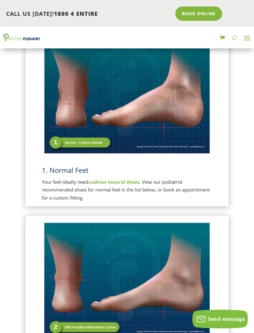
scroll to position [143, 0]
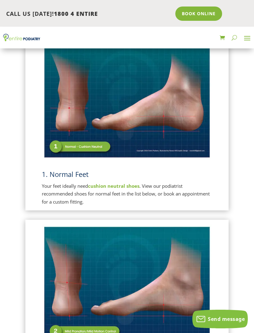
click at [44, 189] on p "Your feet ideally need cushion neutral shoes . View our podiatrist recommended …" at bounding box center [127, 194] width 171 height 24
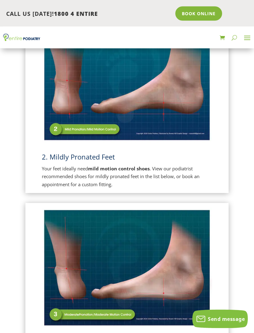
scroll to position [352, 0]
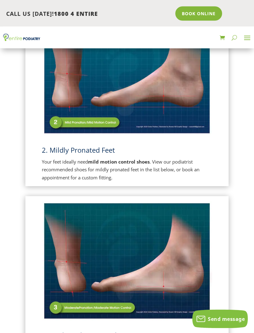
click at [51, 145] on span "2. Mildly Pronated Feet" at bounding box center [78, 149] width 73 height 9
click at [59, 148] on span "2. Mildly Pronated Feet" at bounding box center [78, 149] width 73 height 9
click at [58, 115] on img at bounding box center [127, 76] width 171 height 120
click at [112, 160] on strong "mild motion control shoes" at bounding box center [119, 162] width 62 height 6
click at [65, 122] on img at bounding box center [127, 76] width 171 height 120
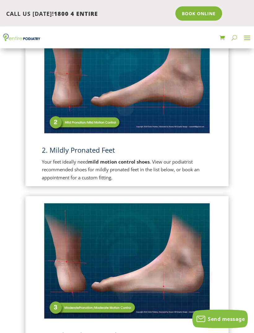
click at [89, 155] on h3 "2. Mildly Pronated Feet" at bounding box center [127, 151] width 171 height 13
click at [60, 123] on img at bounding box center [127, 76] width 171 height 120
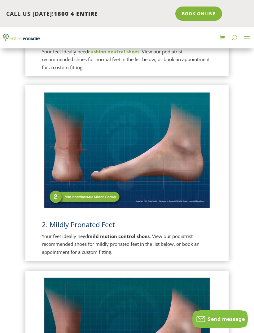
scroll to position [277, 0]
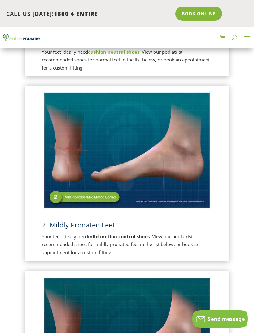
click at [65, 199] on img at bounding box center [127, 150] width 171 height 120
click at [113, 237] on strong "mild motion control shoes" at bounding box center [119, 236] width 62 height 6
click at [110, 233] on strong "mild motion control shoes" at bounding box center [119, 236] width 62 height 6
click at [77, 189] on img at bounding box center [127, 150] width 171 height 120
click at [77, 191] on img at bounding box center [127, 150] width 171 height 120
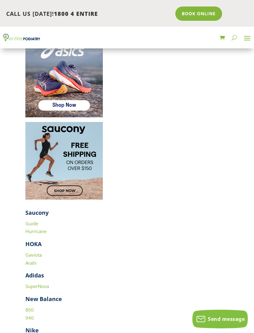
scroll to position [1678, 0]
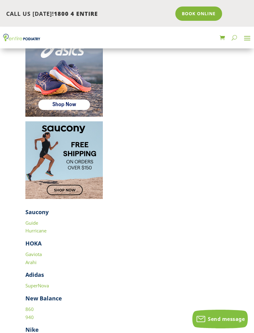
click at [30, 259] on link "Arahi" at bounding box center [30, 262] width 11 height 6
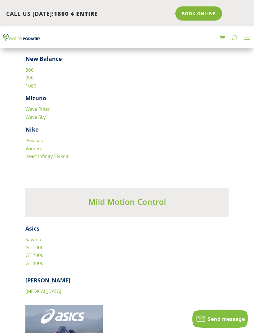
scroll to position [1394, 0]
